Goal: Task Accomplishment & Management: Manage account settings

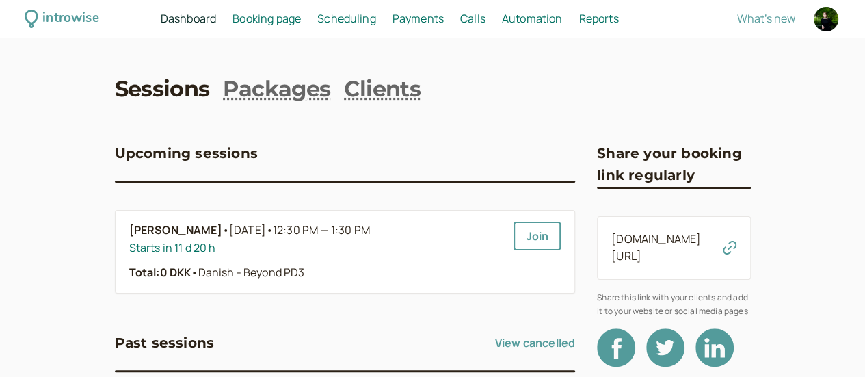
click at [301, 17] on span "Booking page" at bounding box center [266, 18] width 68 height 15
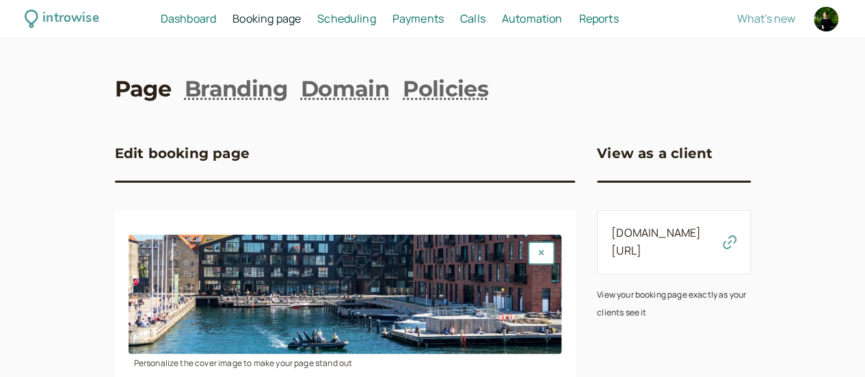
click at [376, 20] on span "Scheduling" at bounding box center [346, 18] width 59 height 15
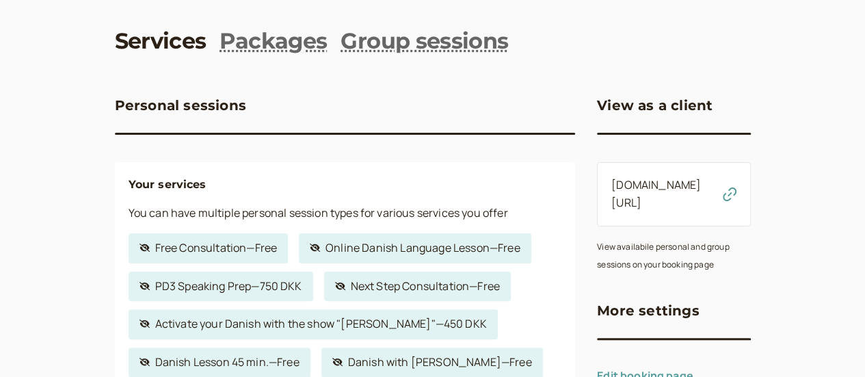
scroll to position [68, 0]
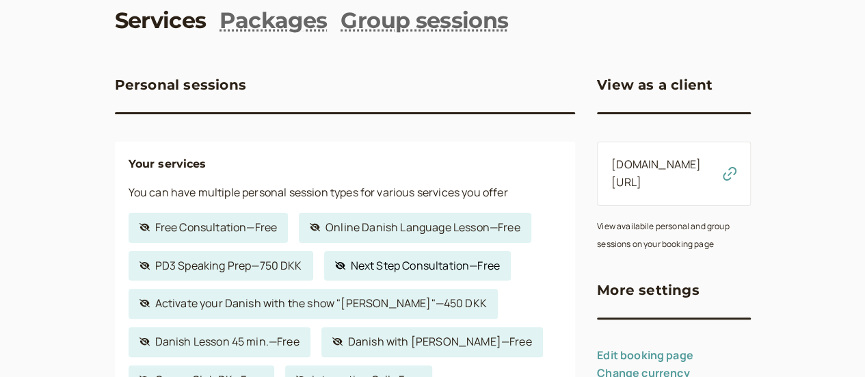
click at [403, 266] on link "Hidden service Next Step Consultation — Free" at bounding box center [417, 266] width 187 height 30
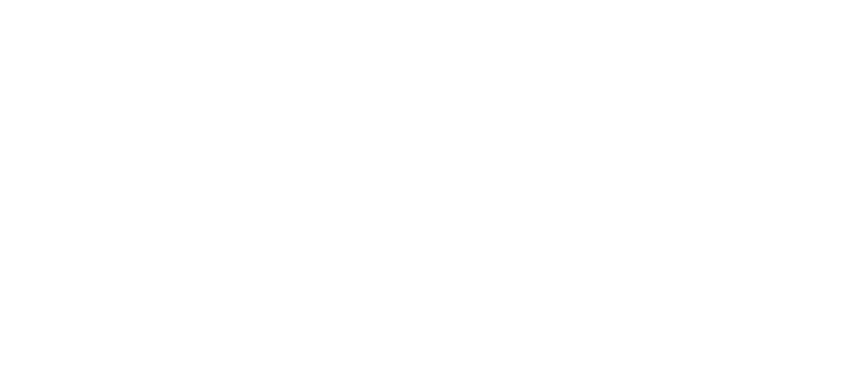
select select "30"
select select "c2z5adJsVqrROgbcEYHF"
select select "1440"
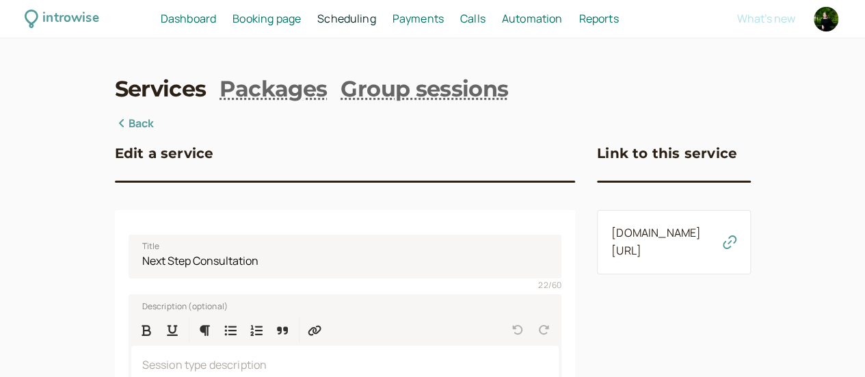
click at [736, 245] on icon "button" at bounding box center [729, 242] width 14 height 14
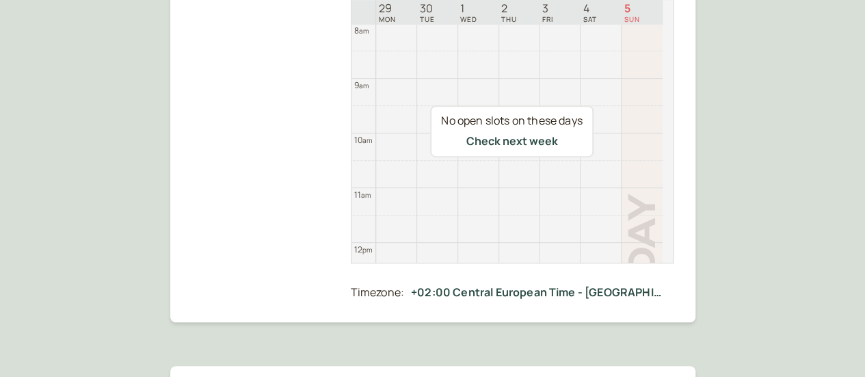
scroll to position [201, 0]
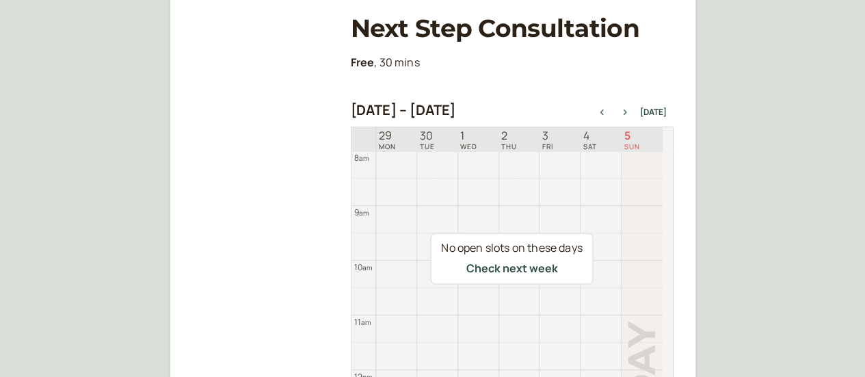
click at [629, 111] on icon "button" at bounding box center [625, 111] width 16 height 5
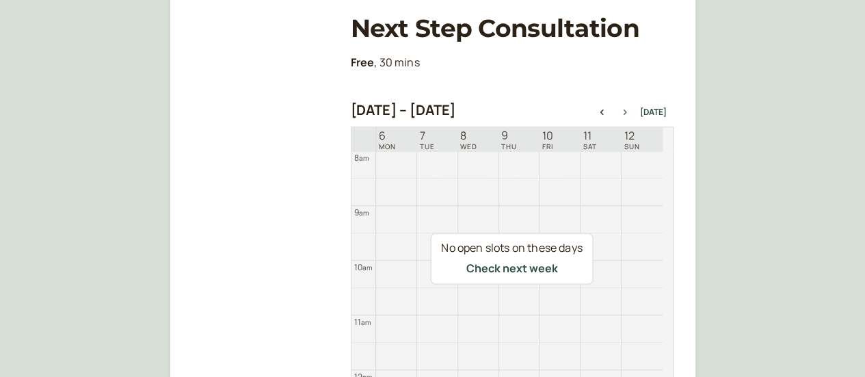
click at [628, 110] on icon "button" at bounding box center [625, 111] width 16 height 5
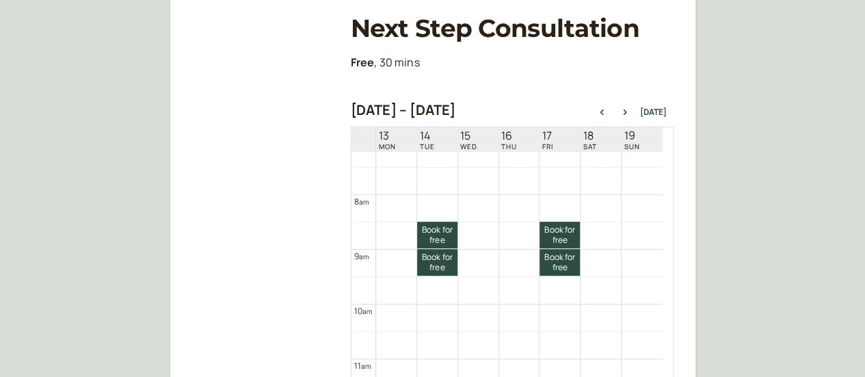
scroll to position [370, 0]
